Goal: Task Accomplishment & Management: Manage account settings

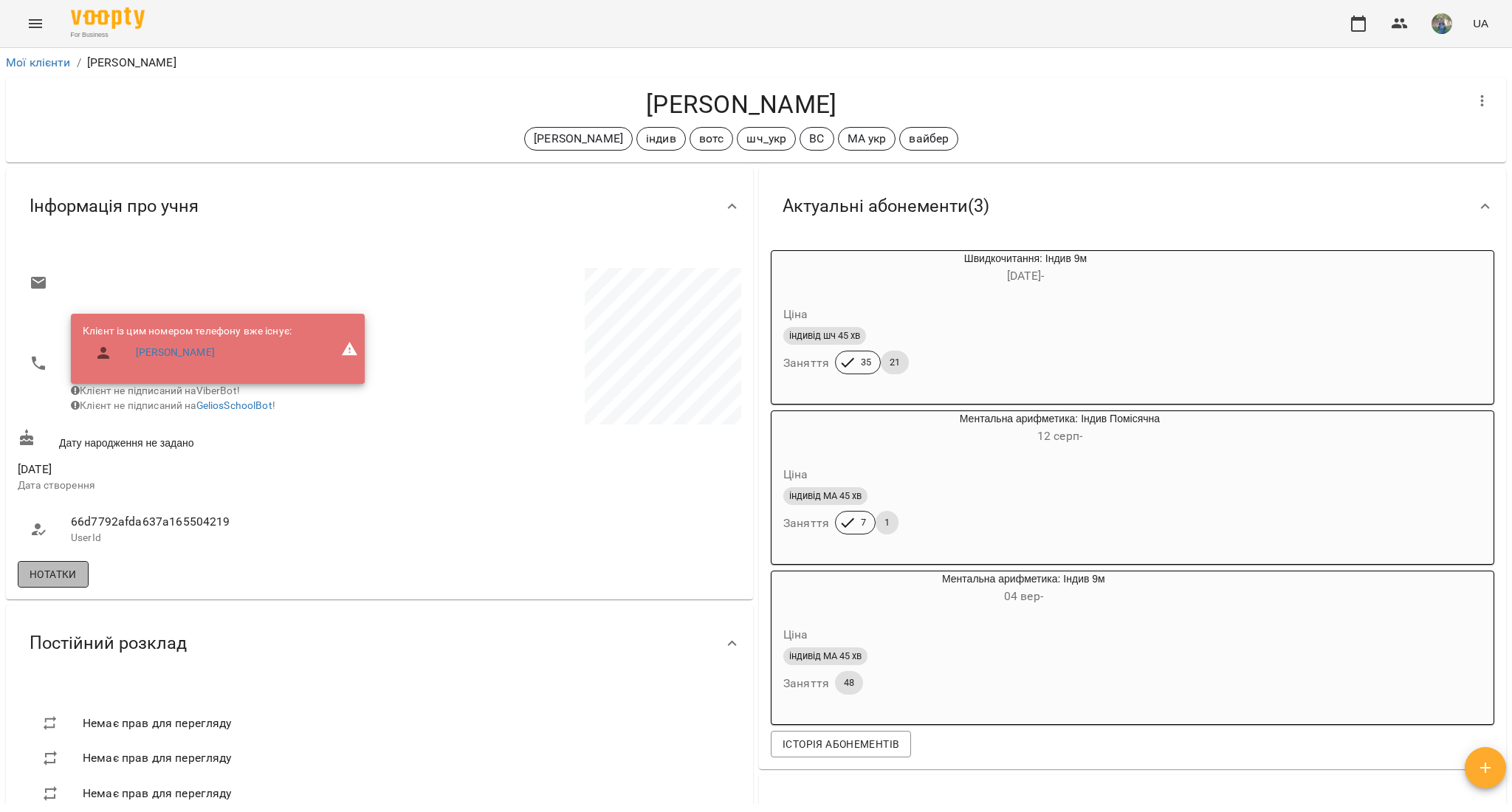
click at [46, 584] on span "Нотатки" at bounding box center [53, 575] width 47 height 18
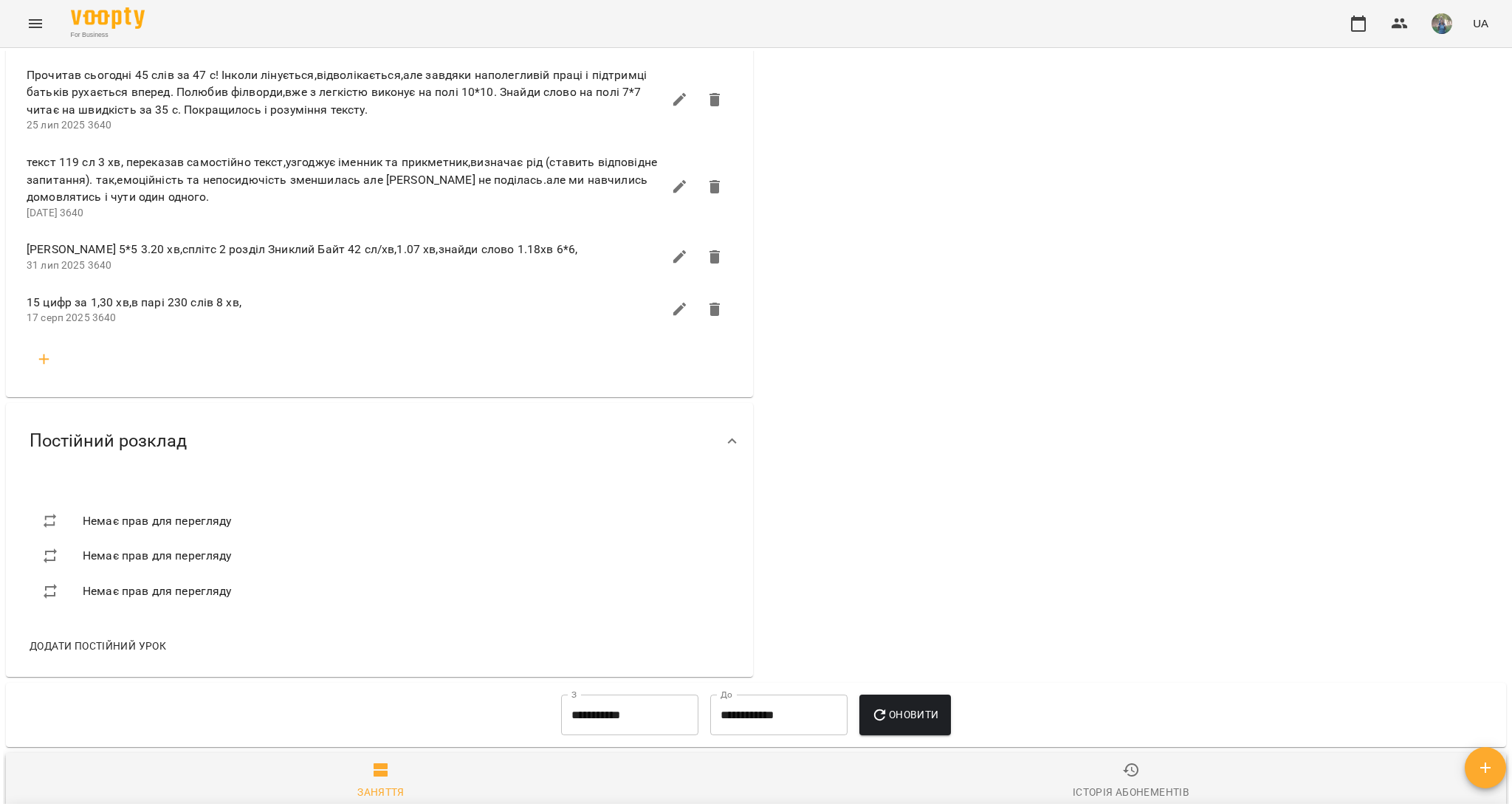
scroll to position [2364, 0]
click at [40, 366] on icon "button" at bounding box center [44, 358] width 18 height 18
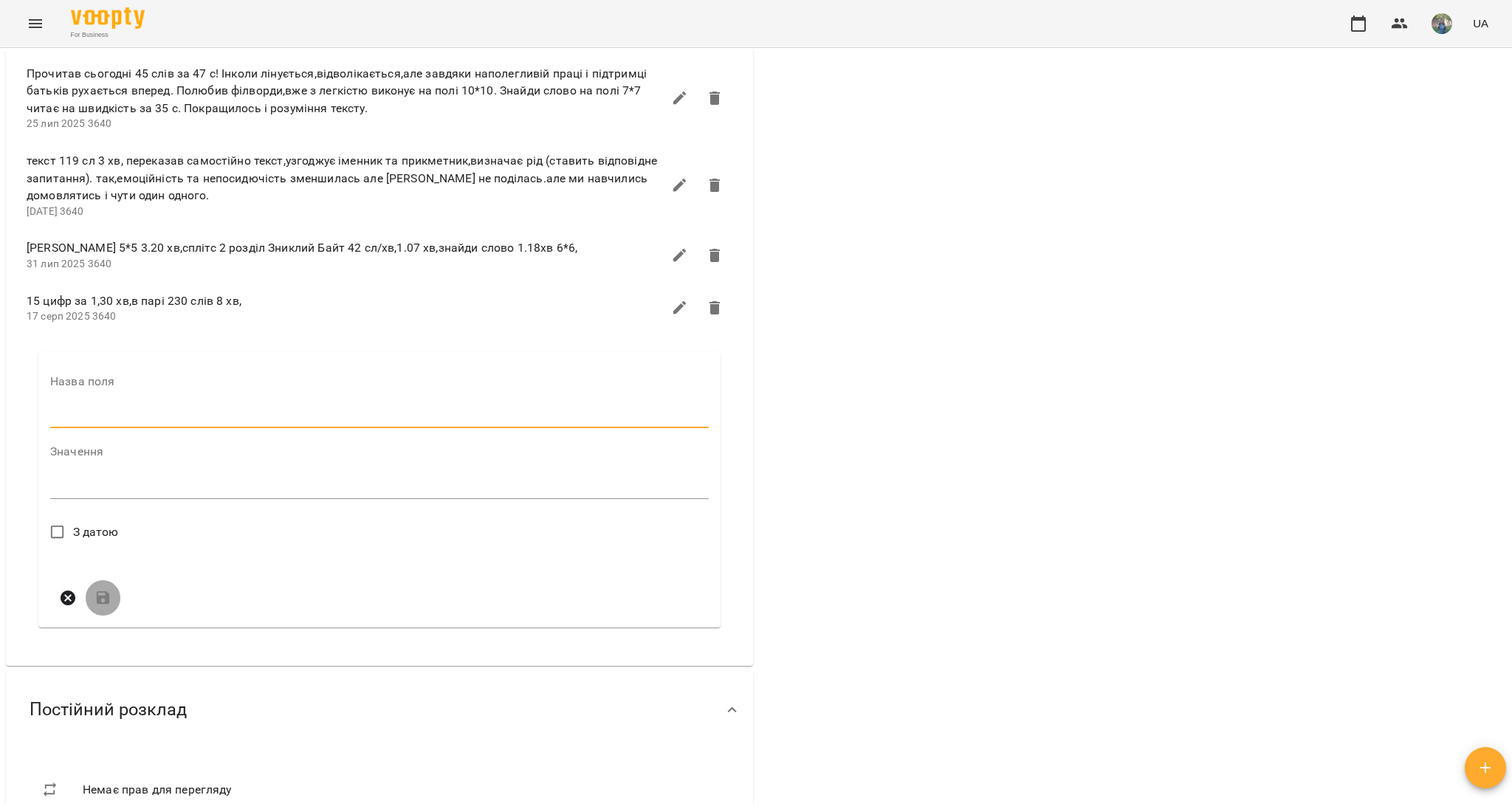
click at [85, 420] on input "text" at bounding box center [379, 417] width 659 height 24
type input "*"
click at [99, 500] on textarea at bounding box center [379, 492] width 659 height 14
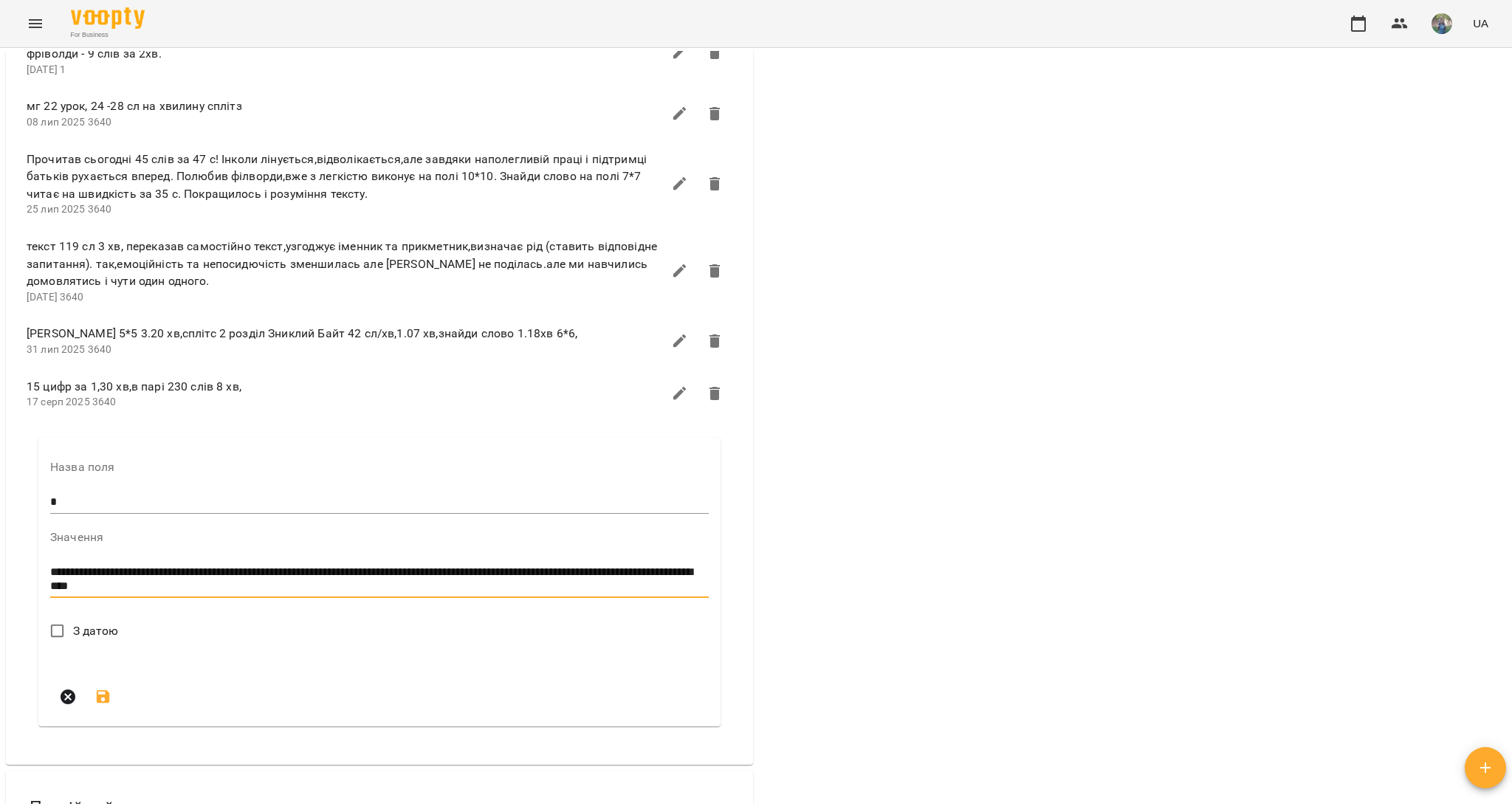
scroll to position [2632, 0]
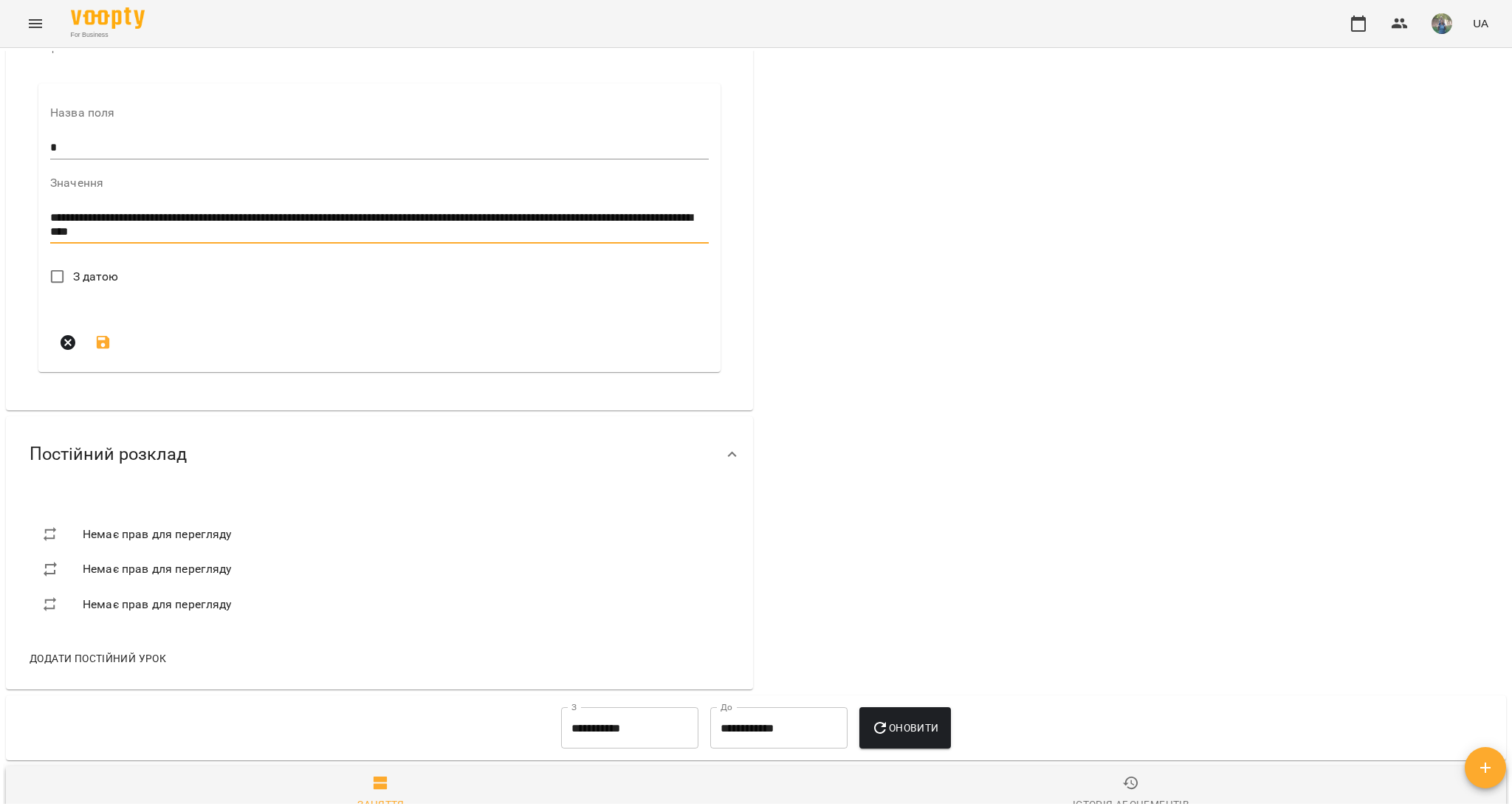
type textarea "**********"
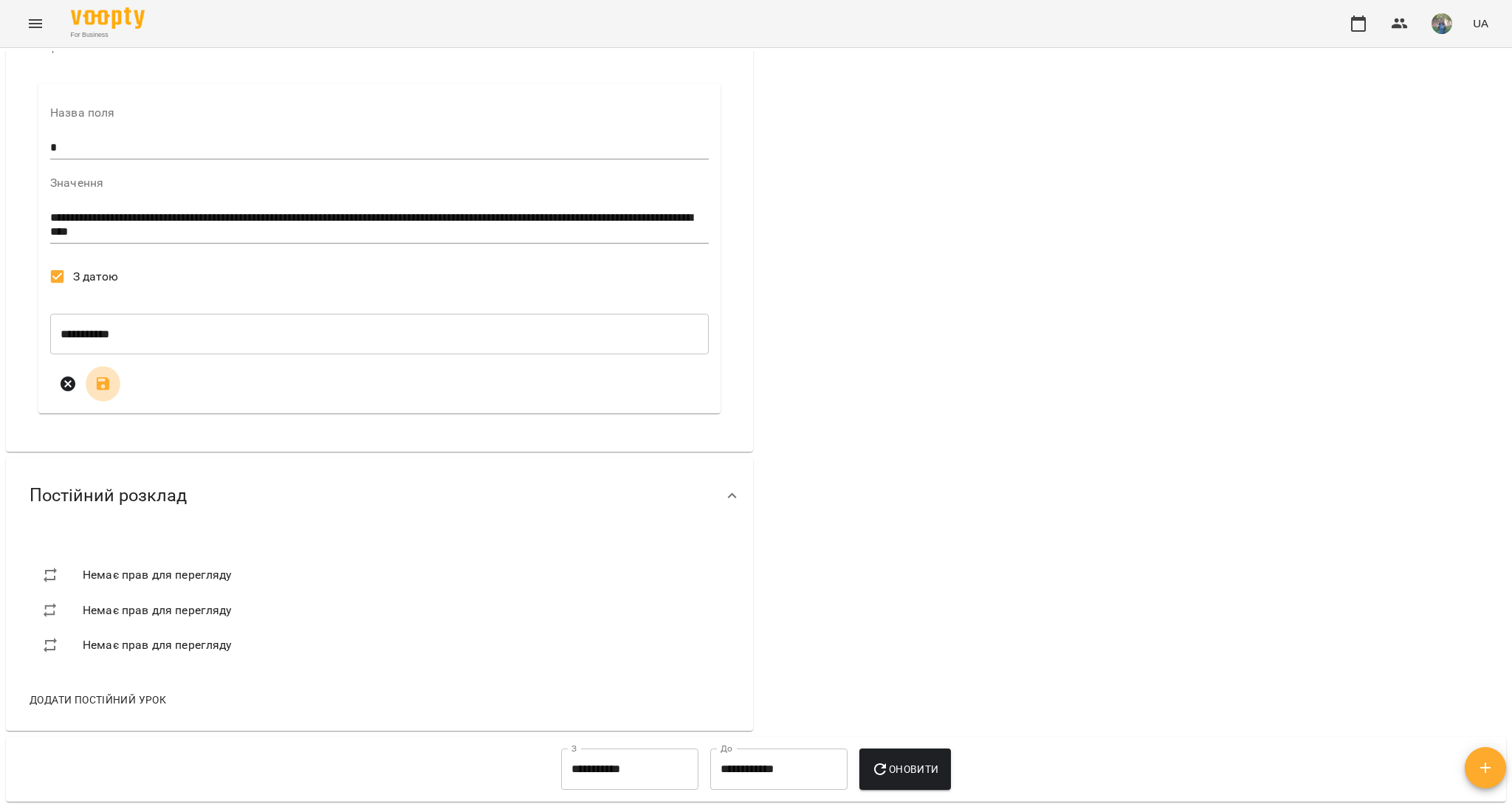
click at [100, 391] on icon "submit" at bounding box center [103, 384] width 14 height 14
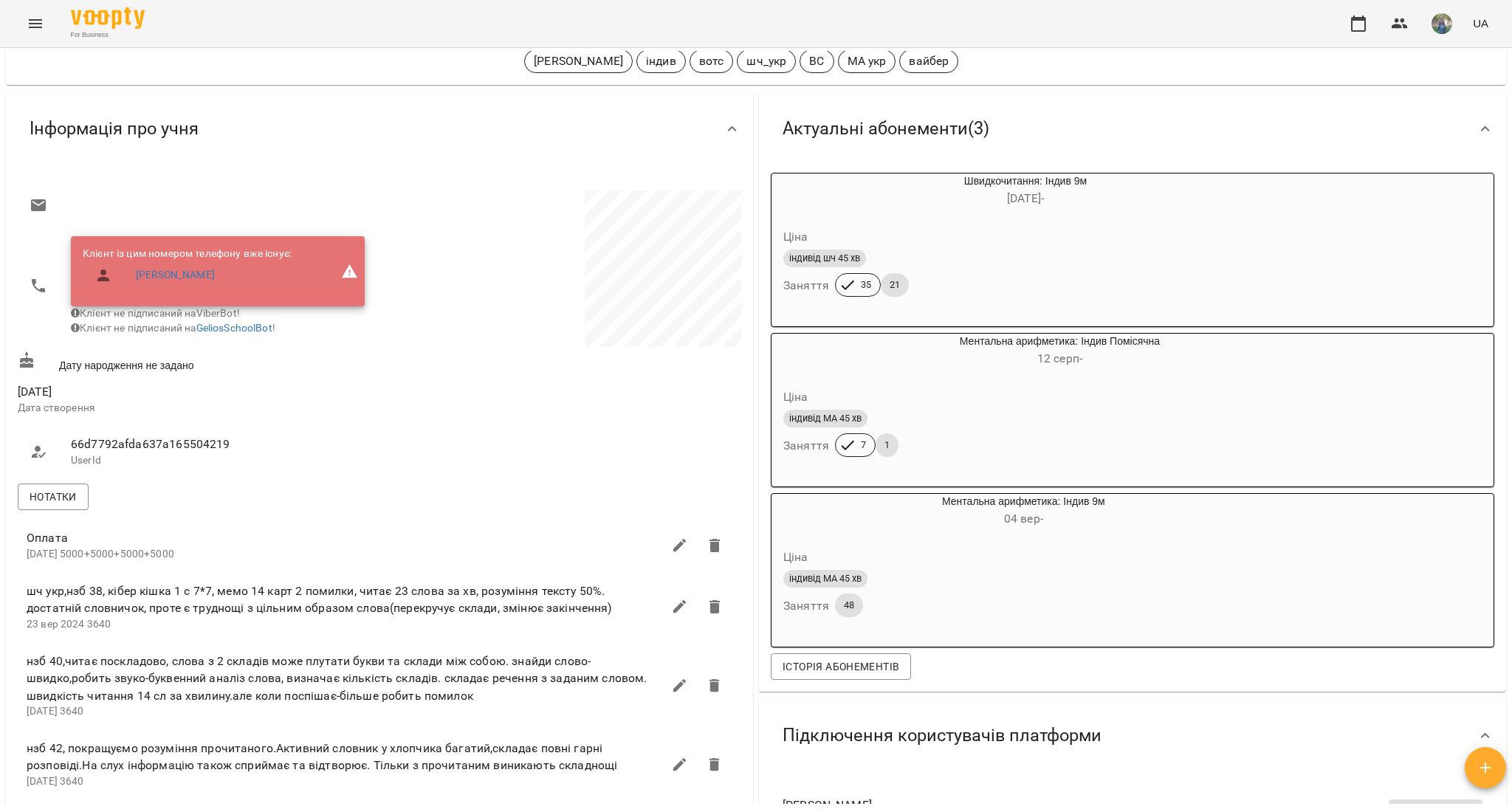
scroll to position [0, 0]
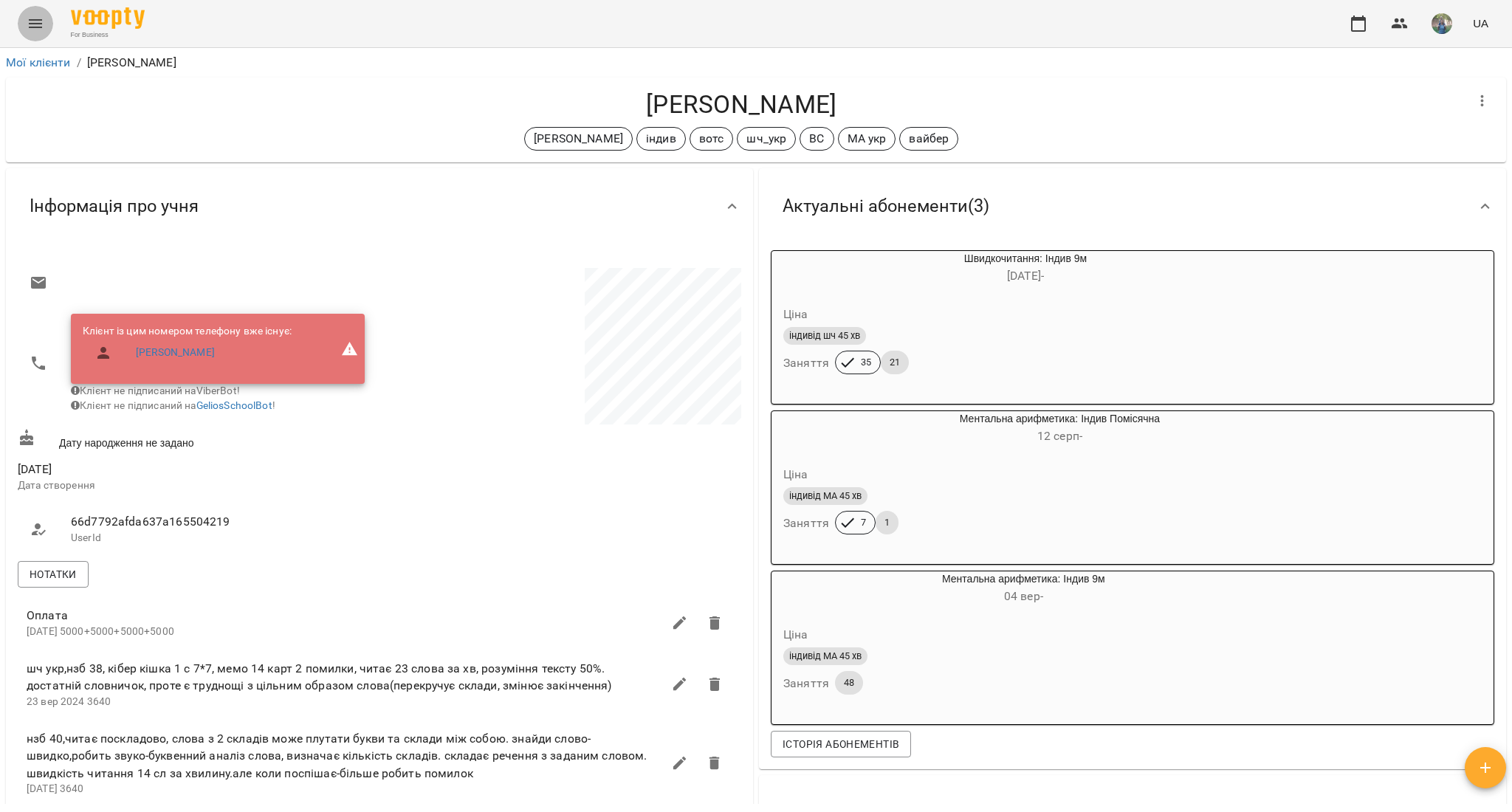
click at [33, 26] on icon "Menu" at bounding box center [35, 24] width 18 height 18
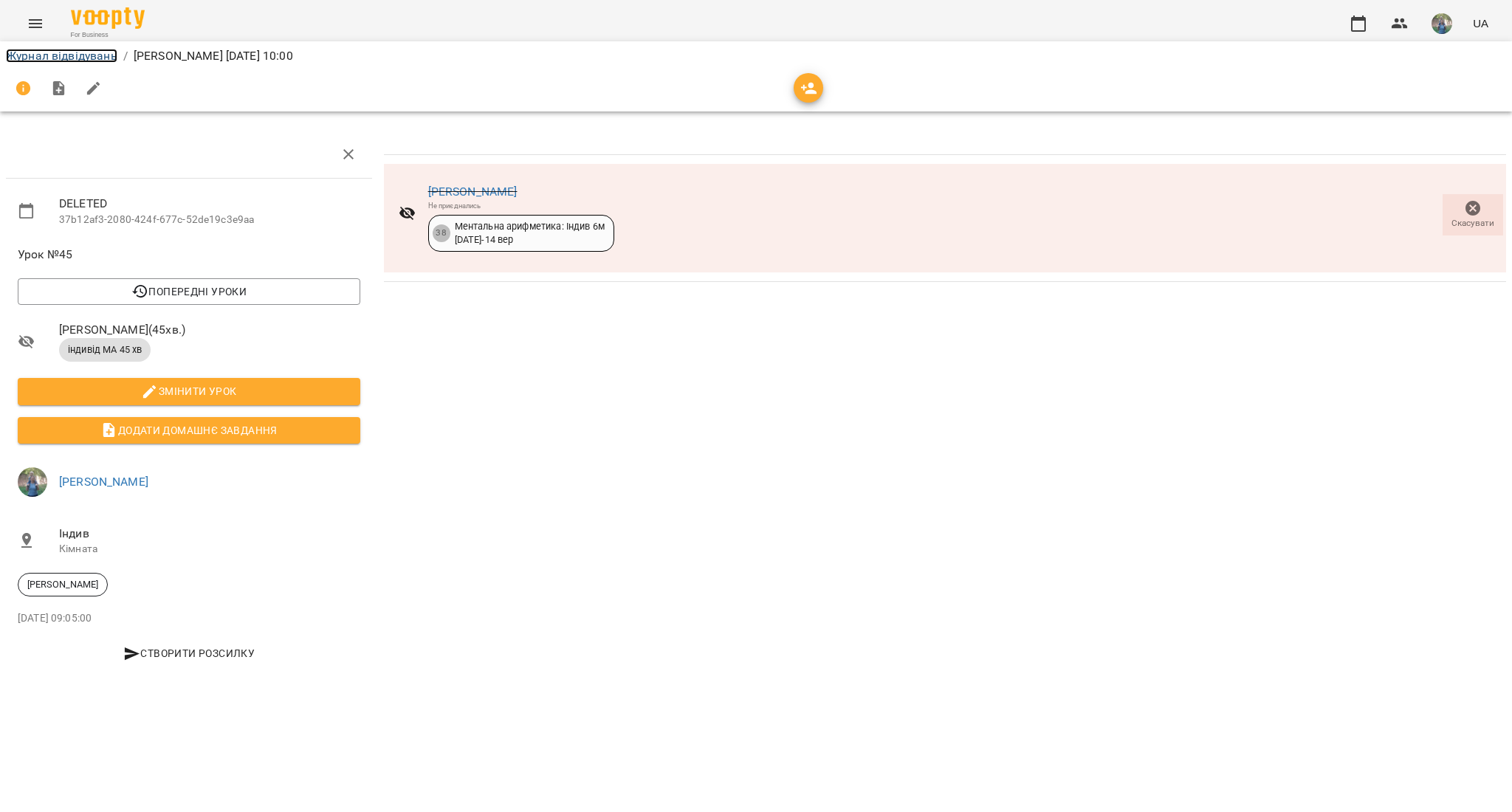
click at [36, 61] on link "Журнал відвідувань" at bounding box center [62, 56] width 111 height 14
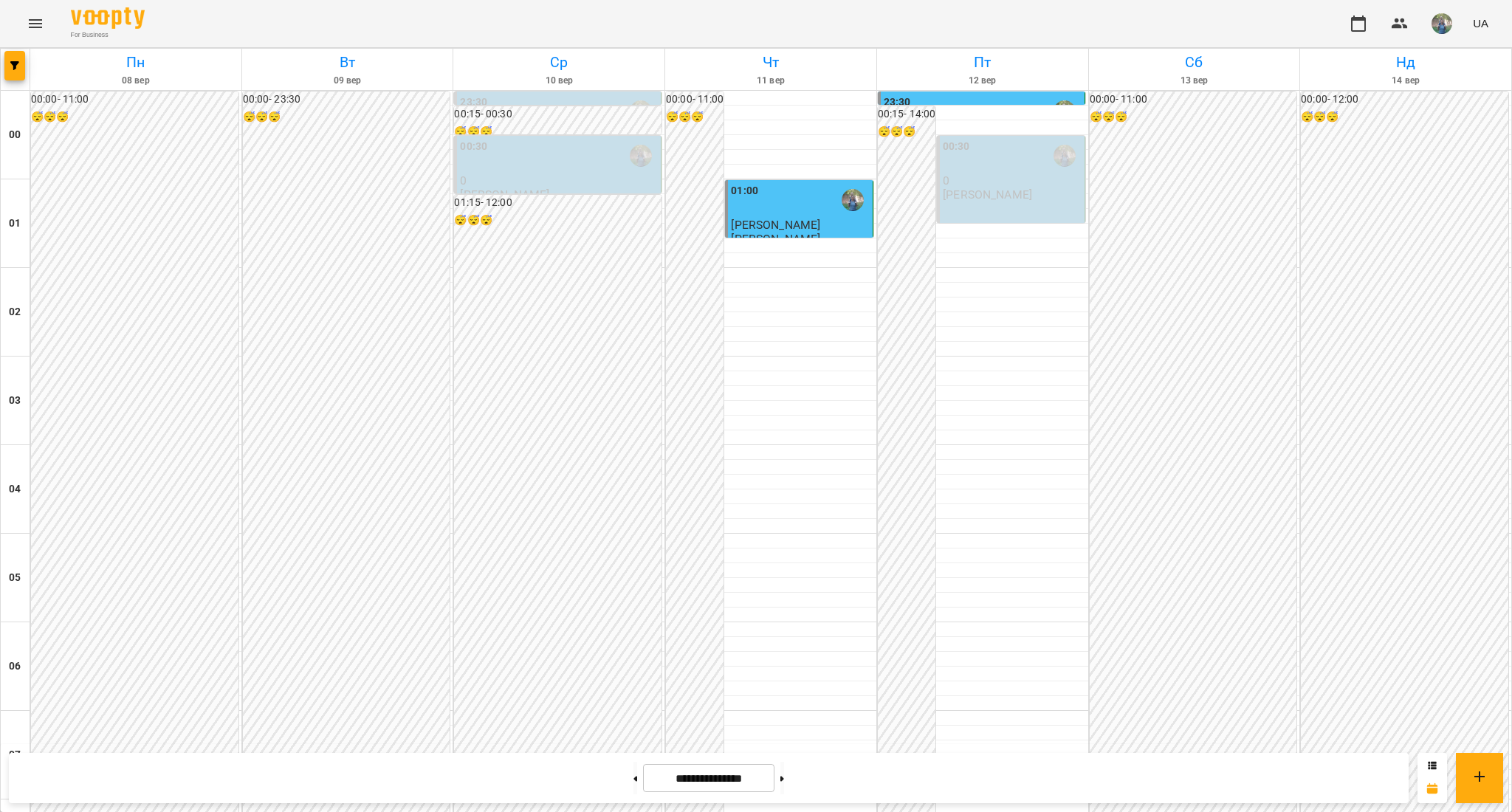
scroll to position [1373, 0]
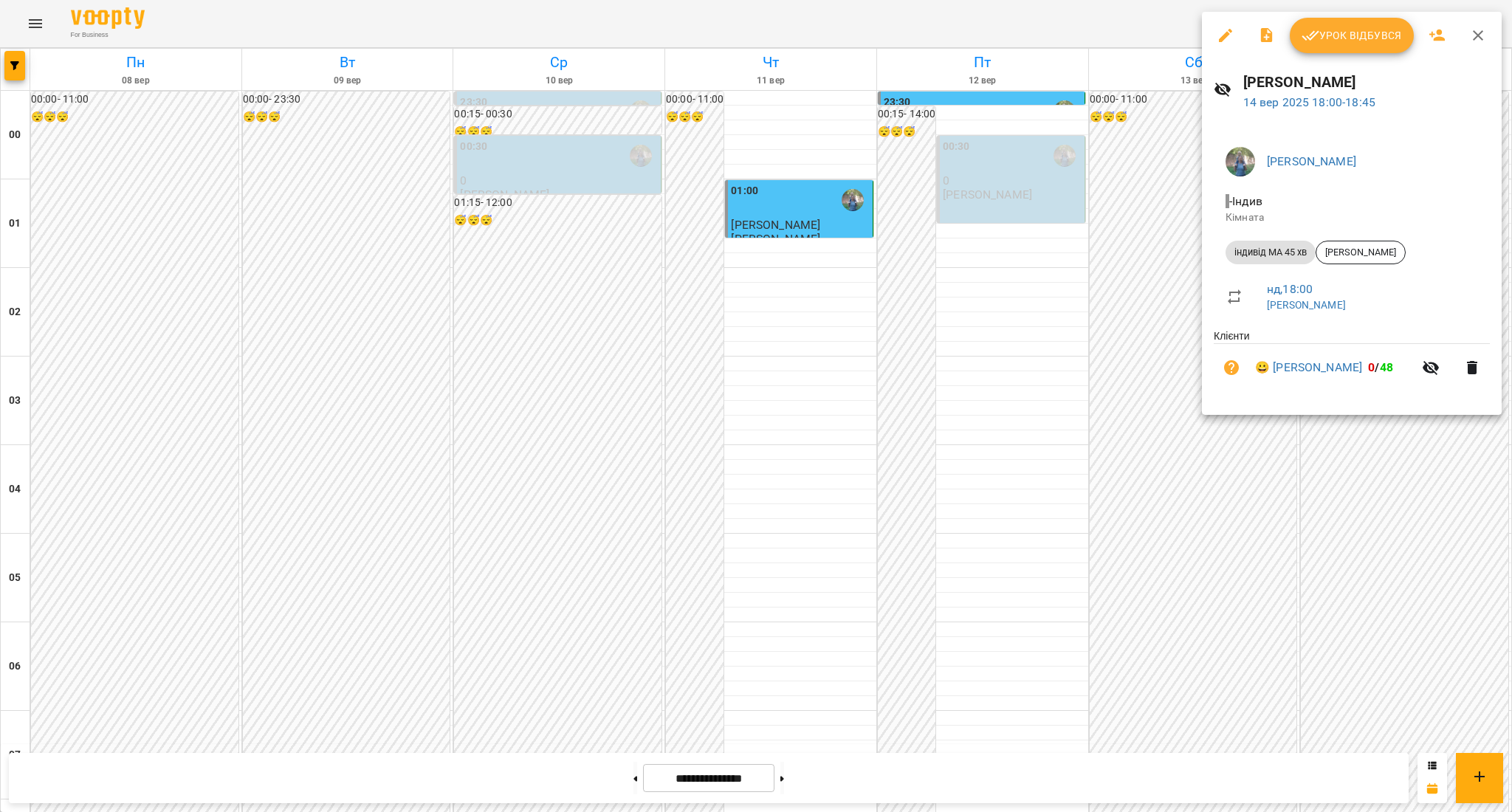
click at [1337, 31] on span "Урок відбувся" at bounding box center [1351, 35] width 100 height 18
